Goal: Task Accomplishment & Management: Manage account settings

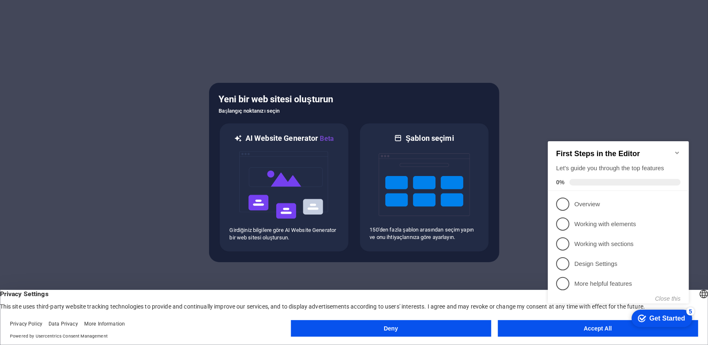
click div "checkmark Get Started 5 First Steps in the Editor Let's guide you through the t…"
click at [573, 206] on link "1 Overview - incomplete" at bounding box center [618, 203] width 124 height 13
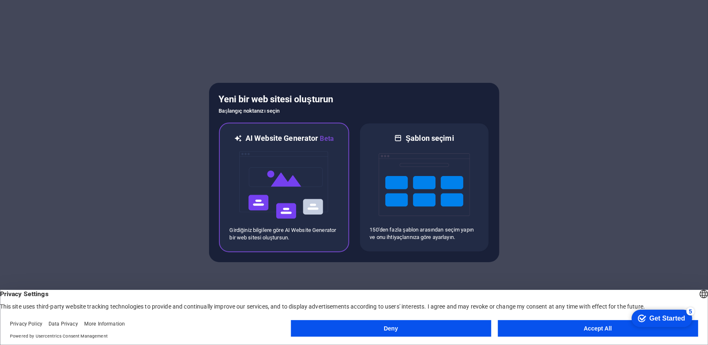
click at [286, 186] on img at bounding box center [283, 185] width 91 height 83
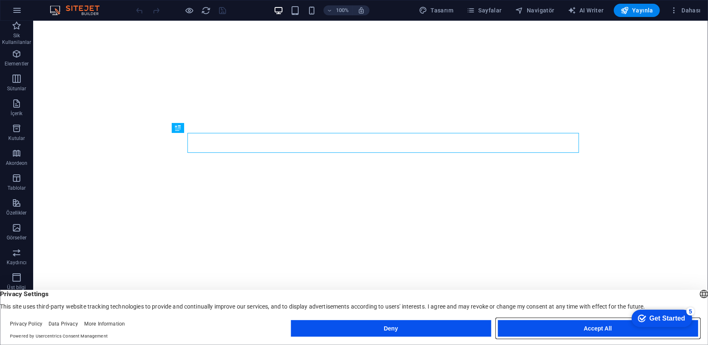
click at [560, 332] on button "Accept All" at bounding box center [598, 328] width 200 height 17
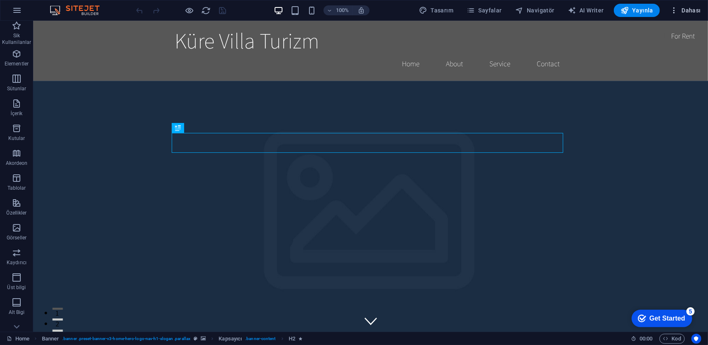
click at [694, 8] on span "Dahası" at bounding box center [685, 10] width 31 height 8
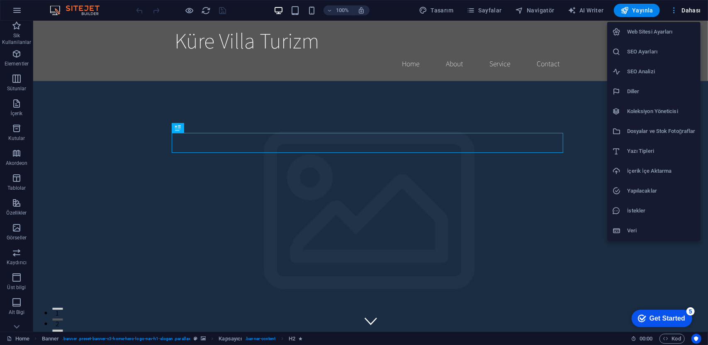
click at [694, 8] on div at bounding box center [354, 172] width 708 height 345
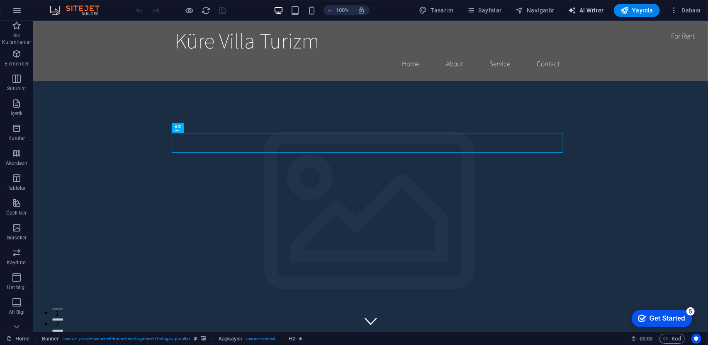
click at [599, 10] on span "AI Writer" at bounding box center [586, 10] width 36 height 8
select select "English"
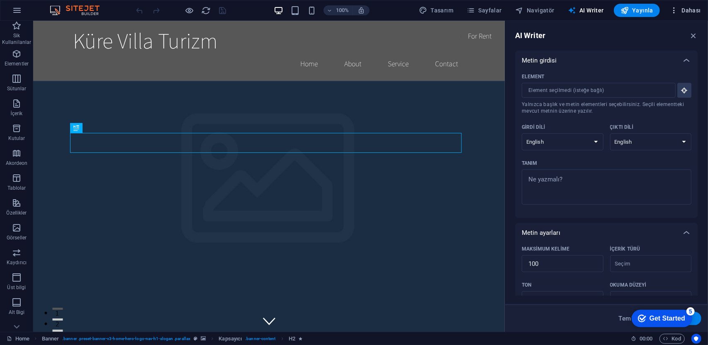
click at [675, 12] on icon "button" at bounding box center [674, 10] width 8 height 8
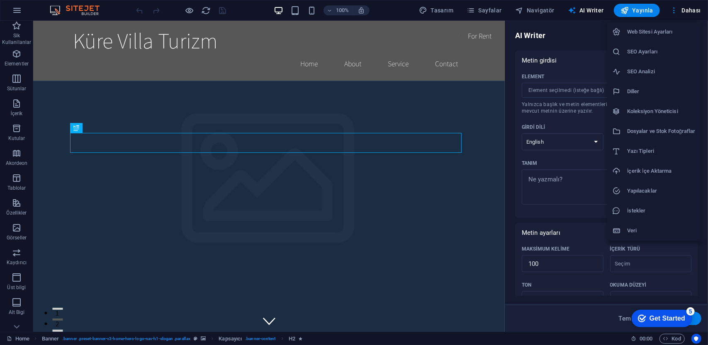
click at [677, 33] on h6 "Web Sitesi Ayarları" at bounding box center [661, 32] width 68 height 10
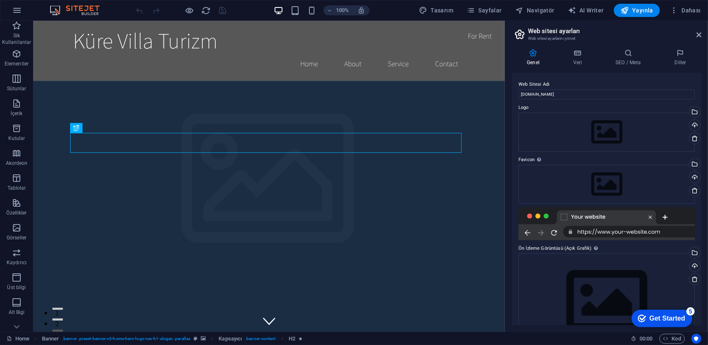
scroll to position [30, 0]
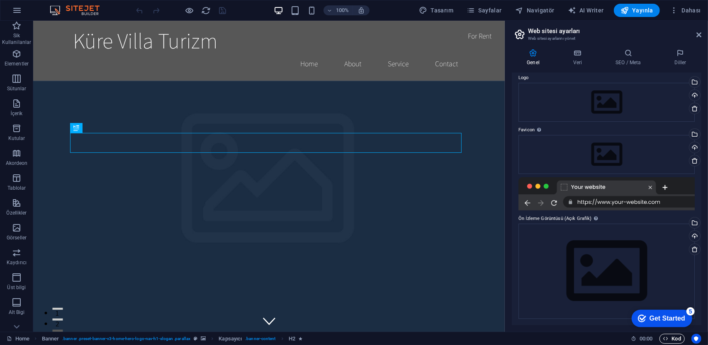
click at [679, 342] on span "Kod" at bounding box center [672, 339] width 18 height 10
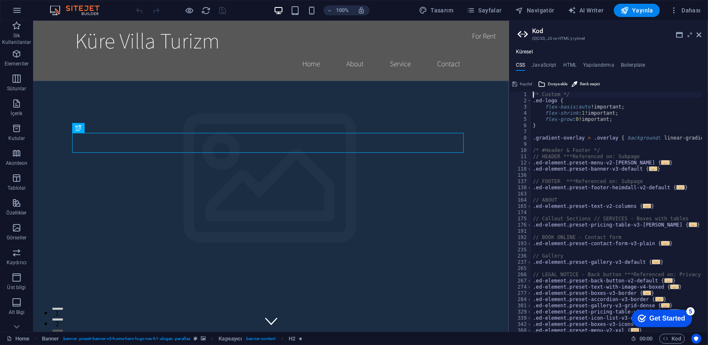
click at [609, 215] on div "/* Custom */ .ed-logo { flex-basis : auto !important; flex-shrink : 1 !importan…" at bounding box center [701, 215] width 341 height 247
type textarea "@include text-v2; }"
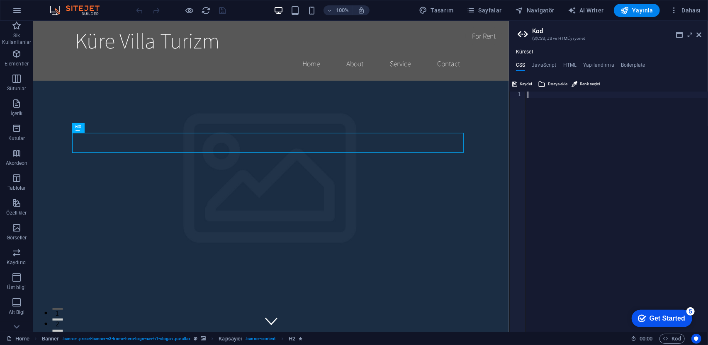
click at [550, 39] on h3 "(S)CSS, JS ve HTML'yi yönet" at bounding box center [608, 38] width 153 height 7
click at [687, 11] on span "Dahası" at bounding box center [685, 10] width 31 height 8
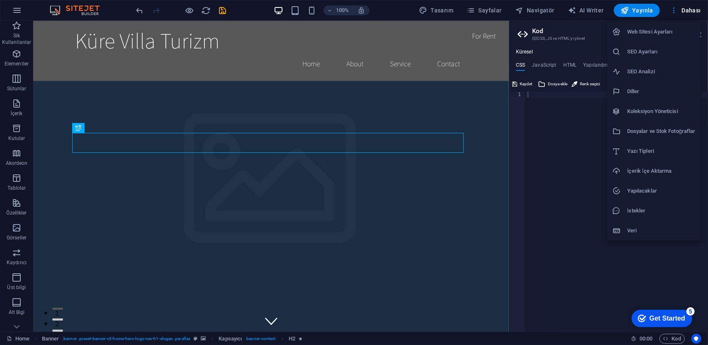
click at [678, 11] on div at bounding box center [354, 172] width 708 height 345
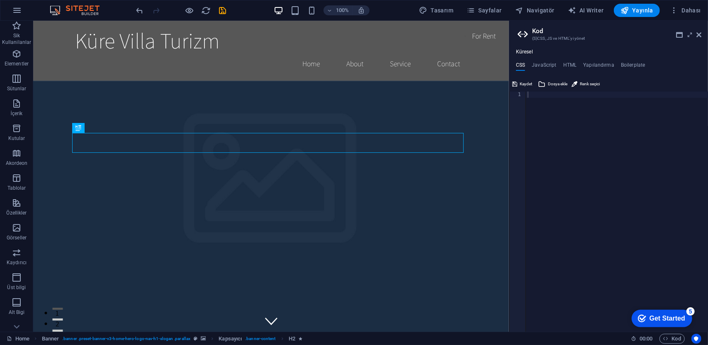
click at [678, 11] on icon "button" at bounding box center [674, 10] width 8 height 8
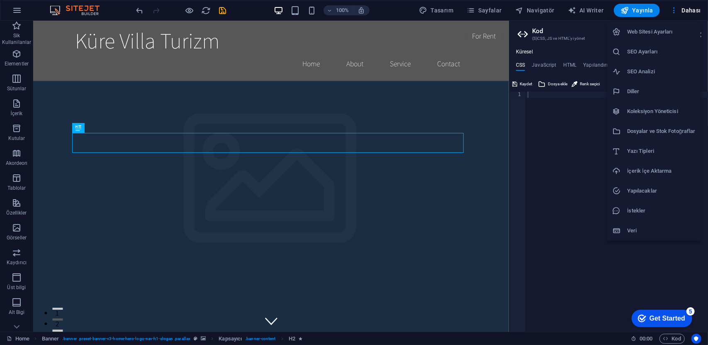
click at [669, 30] on h6 "Web Sitesi Ayarları" at bounding box center [661, 32] width 68 height 10
